Goal: Information Seeking & Learning: Learn about a topic

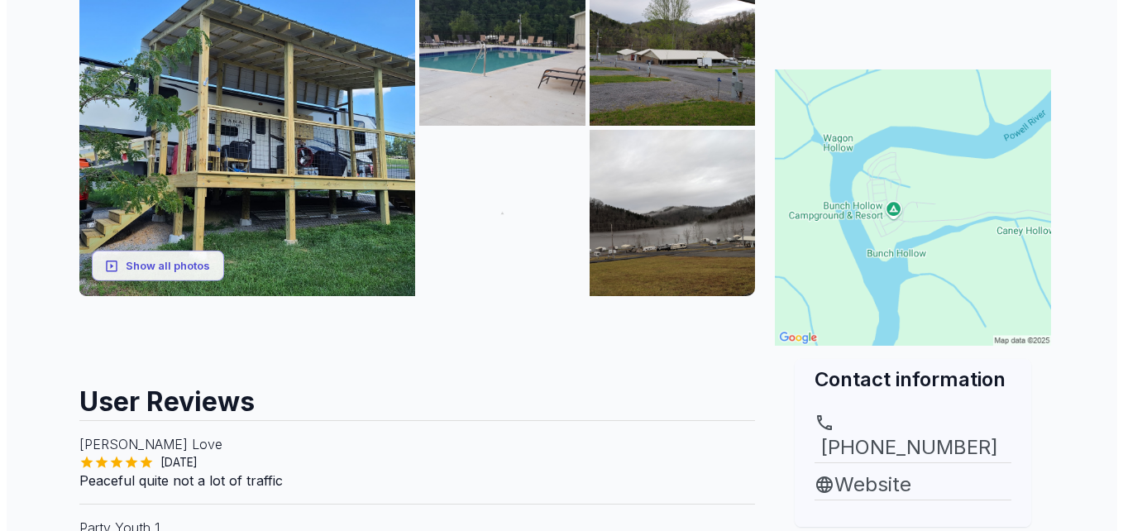
scroll to position [265, 0]
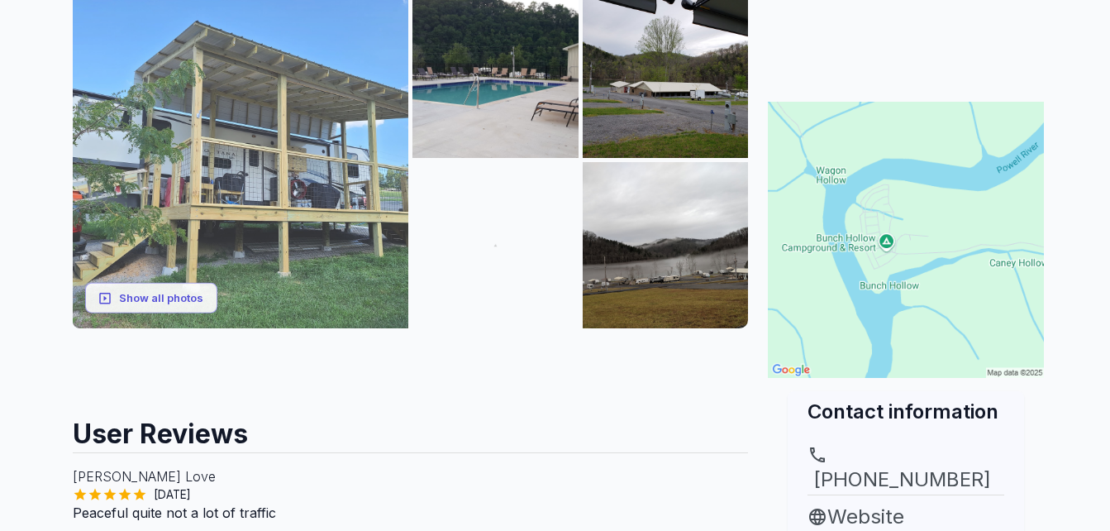
click at [191, 260] on img at bounding box center [241, 160] width 336 height 336
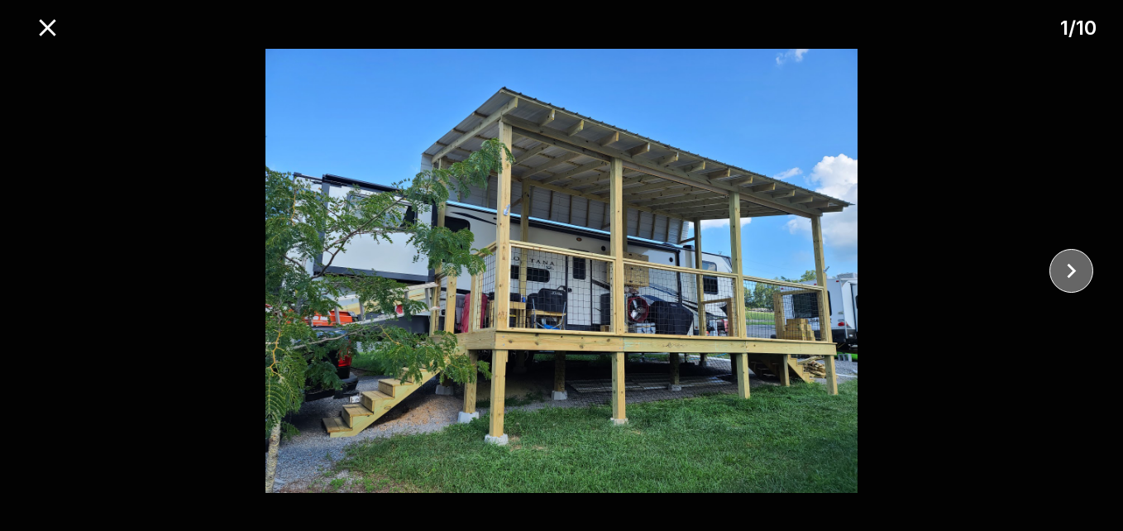
click at [1070, 274] on icon "close" at bounding box center [1070, 271] width 9 height 15
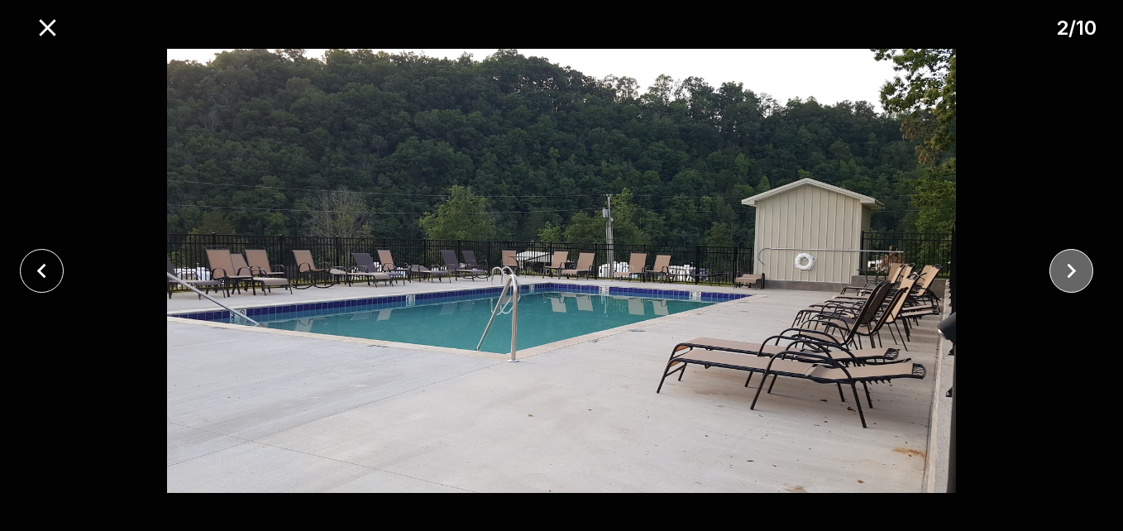
click at [1070, 274] on icon "close" at bounding box center [1070, 271] width 9 height 15
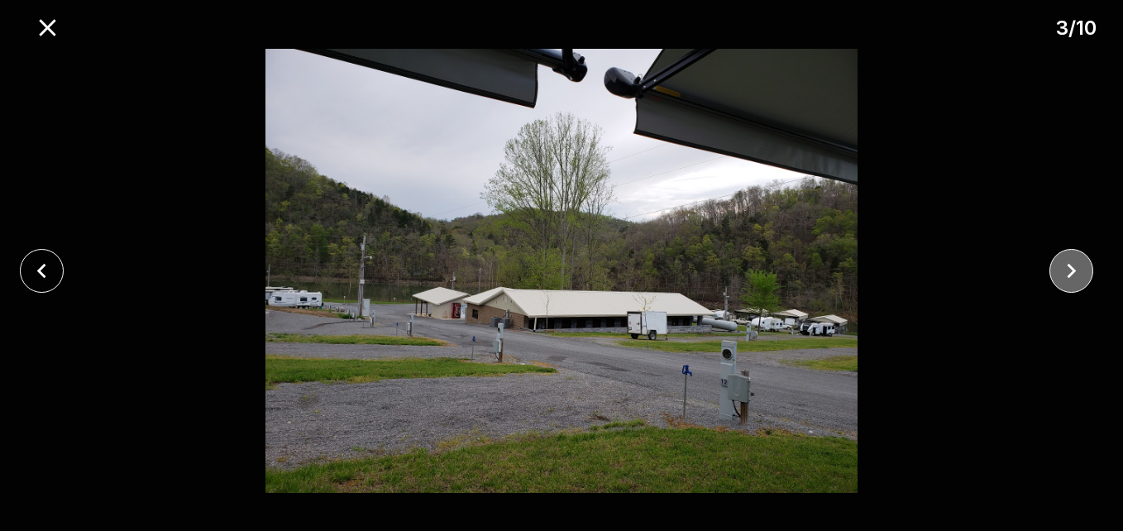
click at [1070, 274] on icon "close" at bounding box center [1070, 271] width 9 height 15
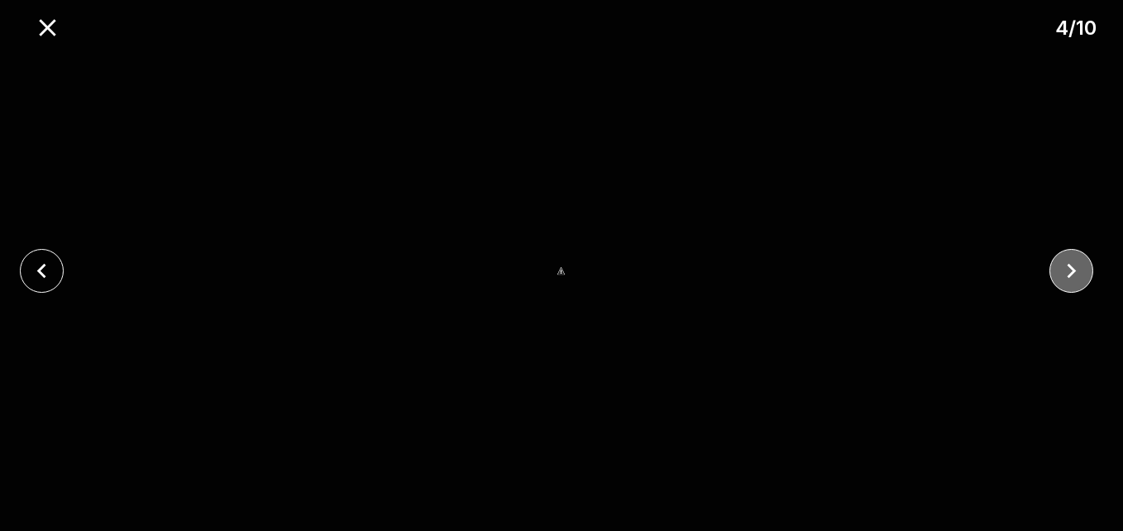
click at [1070, 274] on icon "close" at bounding box center [1070, 271] width 9 height 15
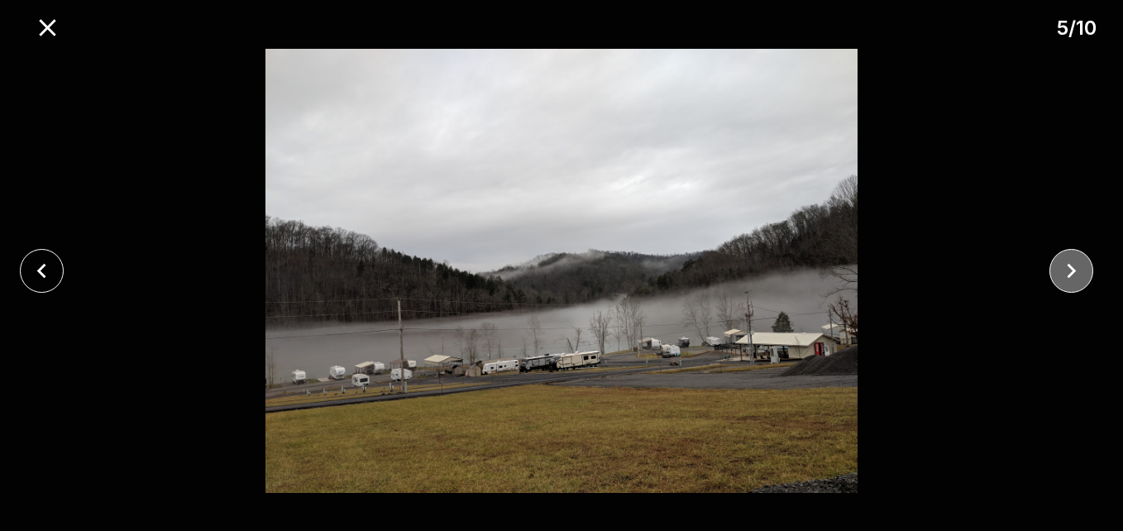
click at [1070, 274] on icon "close" at bounding box center [1070, 271] width 9 height 15
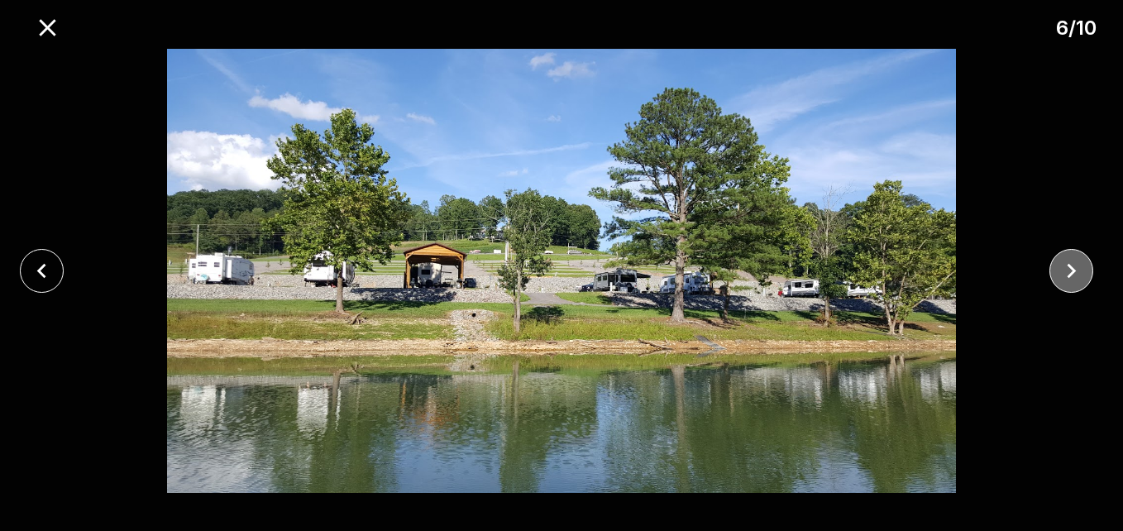
click at [1070, 274] on icon "close" at bounding box center [1070, 271] width 9 height 15
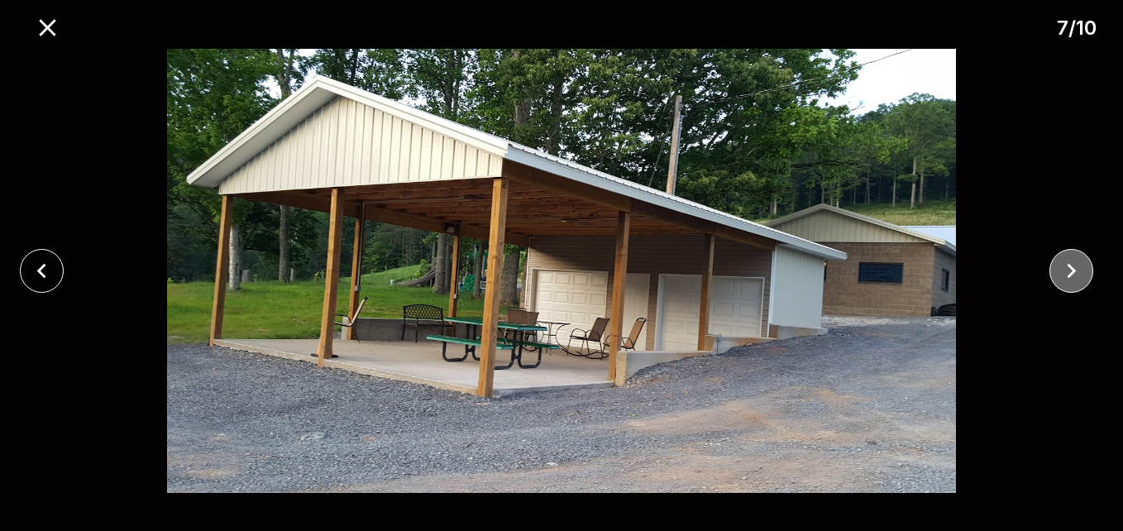
click at [1070, 274] on icon "close" at bounding box center [1070, 271] width 9 height 15
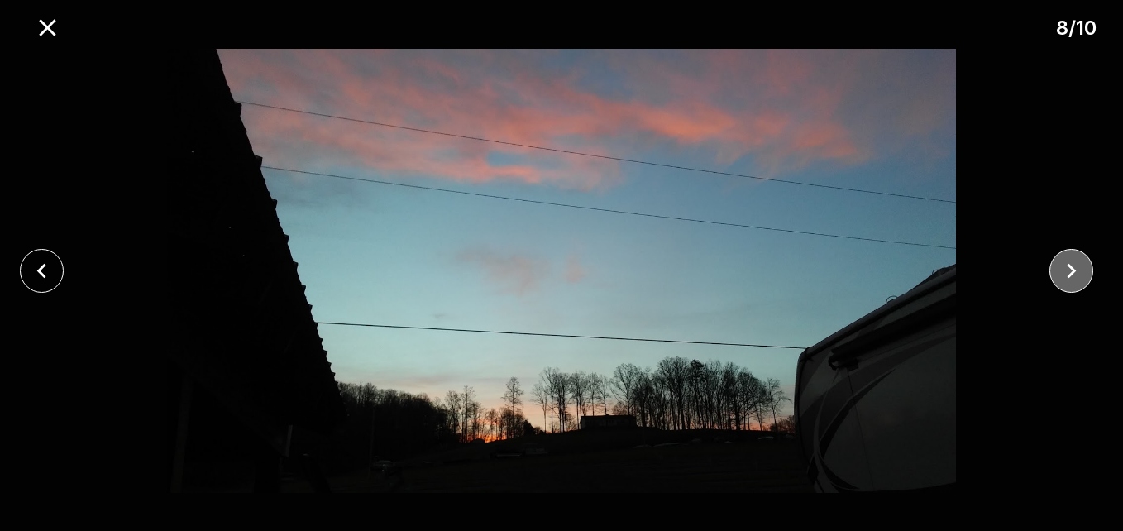
click at [1070, 274] on icon "close" at bounding box center [1070, 271] width 9 height 15
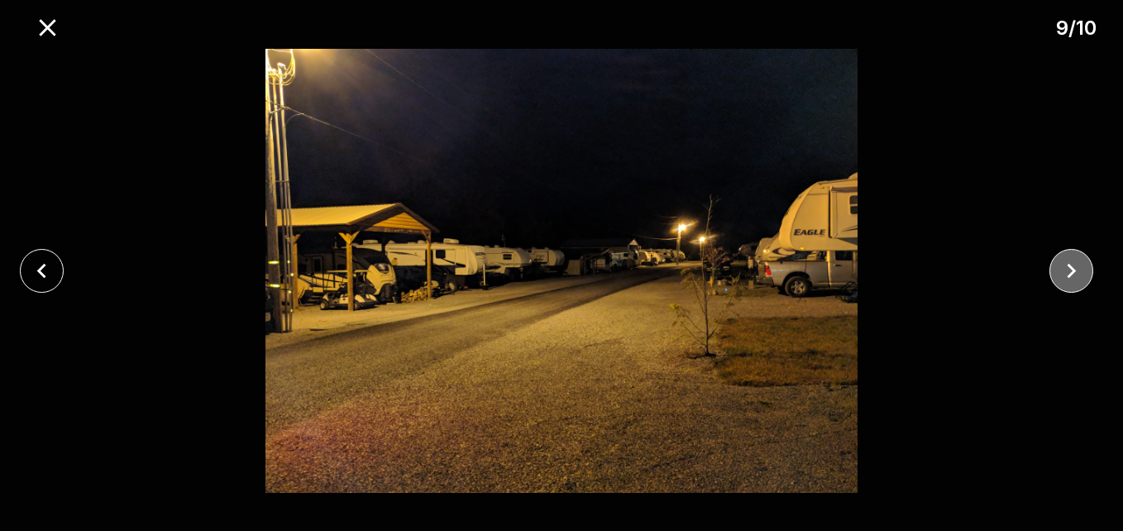
click at [1070, 274] on icon "close" at bounding box center [1070, 271] width 9 height 15
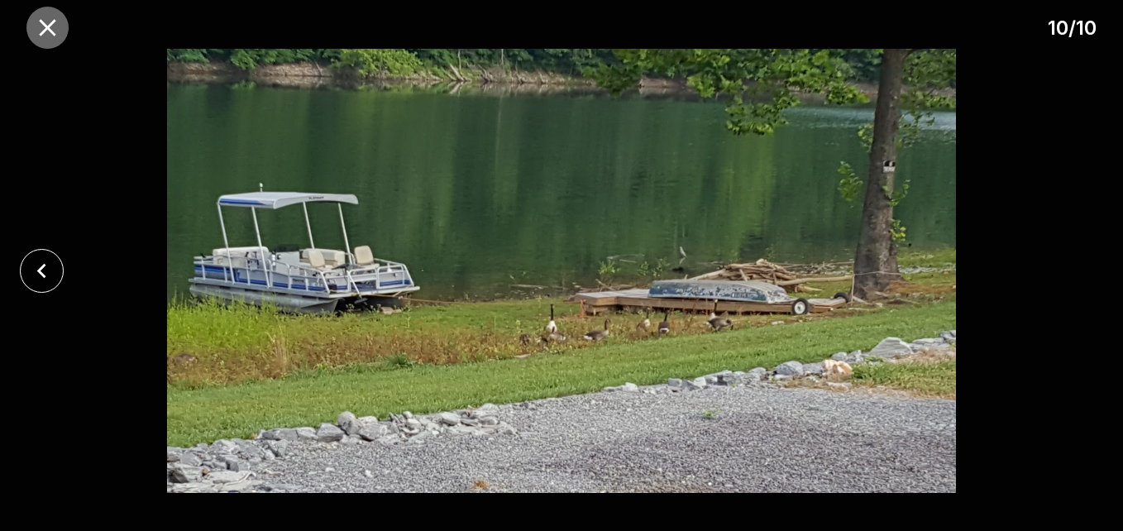
click at [46, 36] on icon "close" at bounding box center [47, 27] width 29 height 29
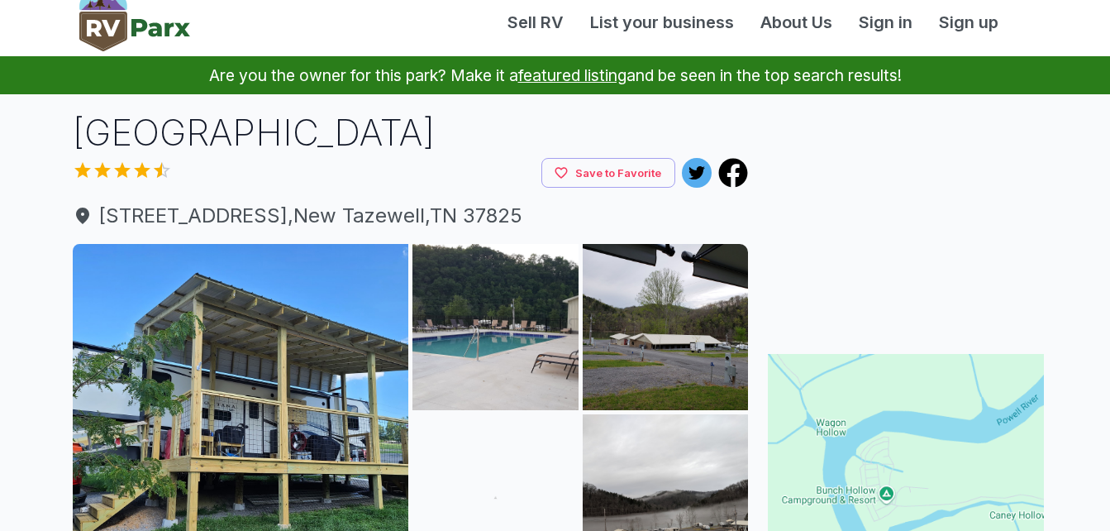
scroll to position [0, 0]
